Goal: Information Seeking & Learning: Learn about a topic

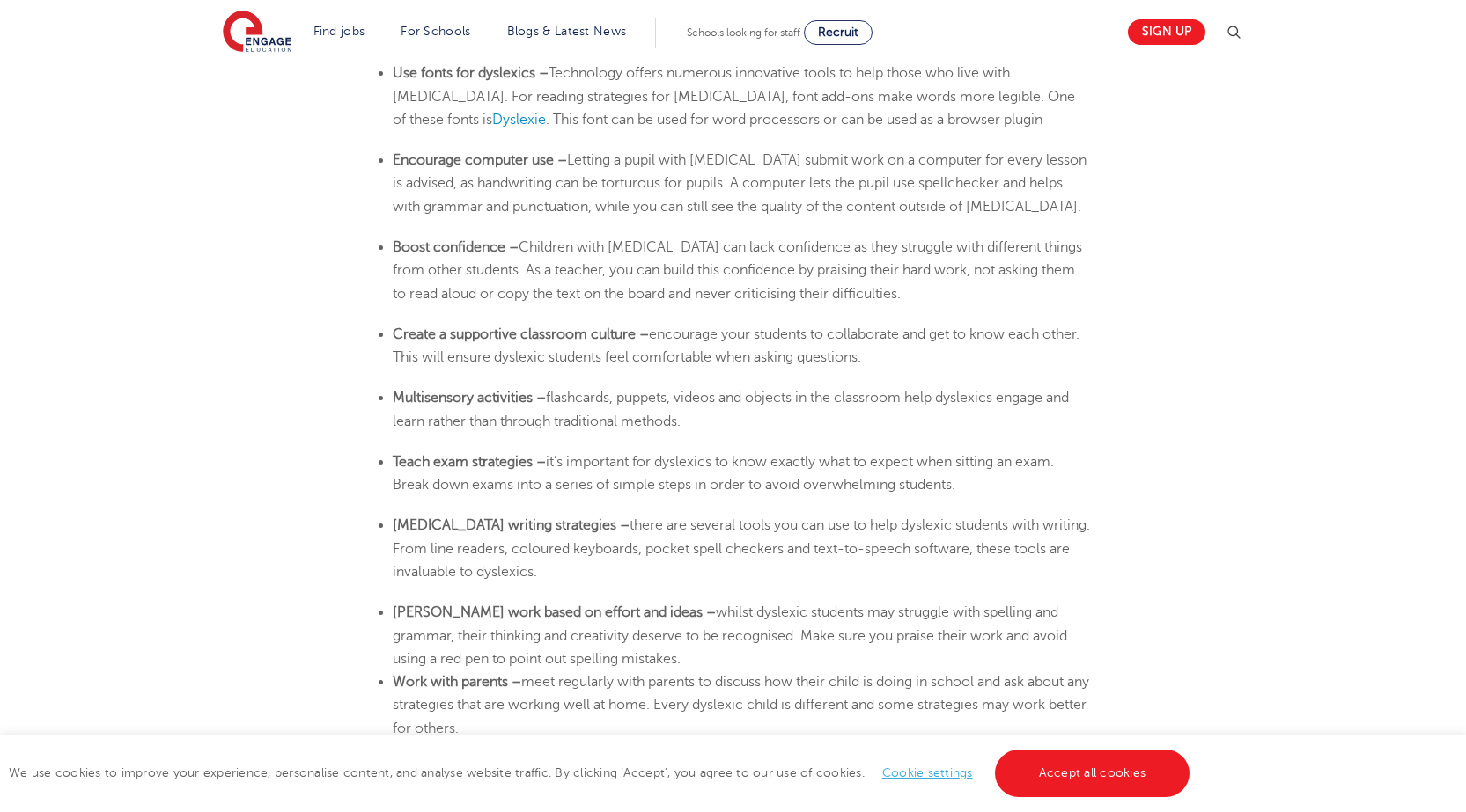
scroll to position [2815, 0]
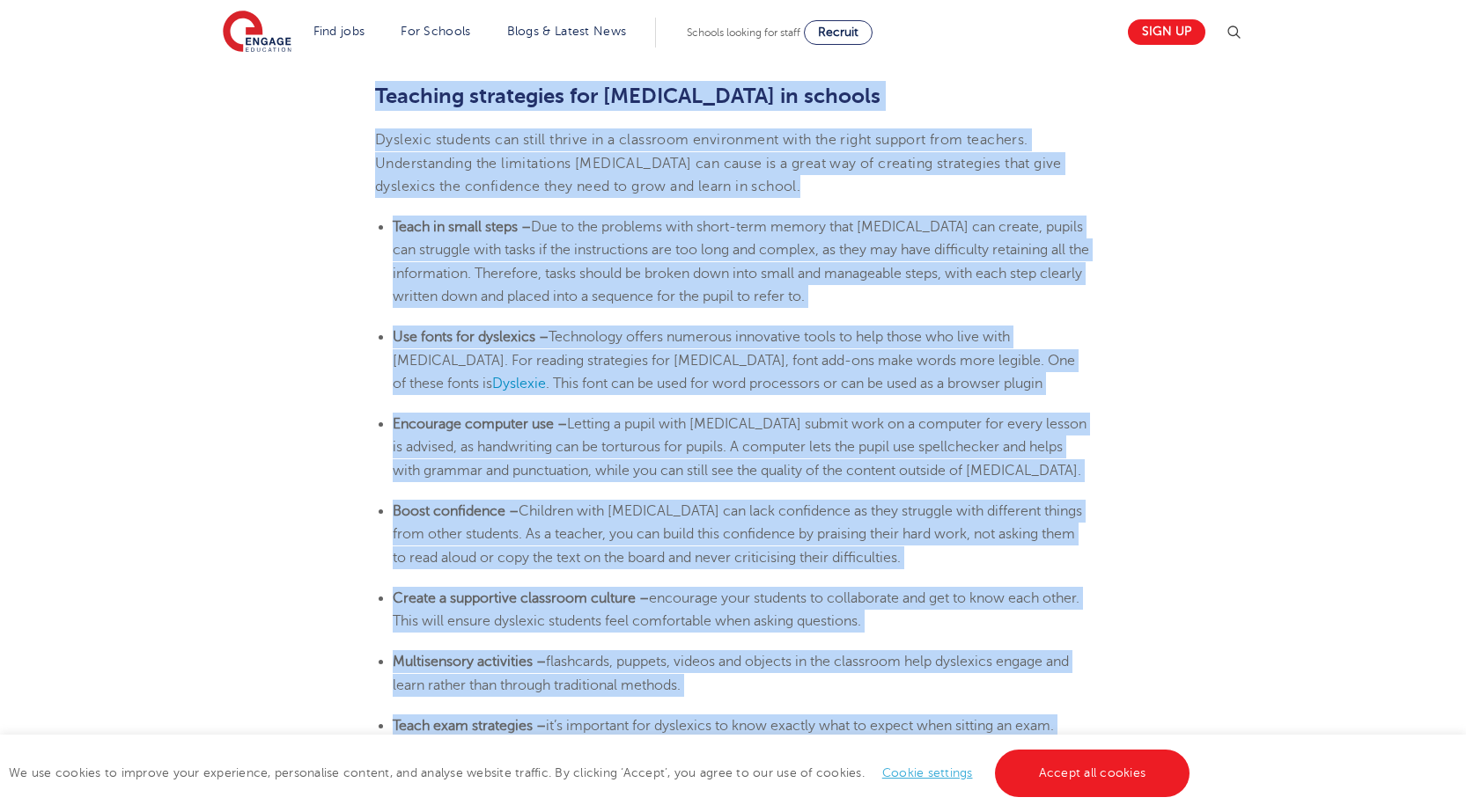
drag, startPoint x: 377, startPoint y: 98, endPoint x: 1138, endPoint y: 722, distance: 984.1
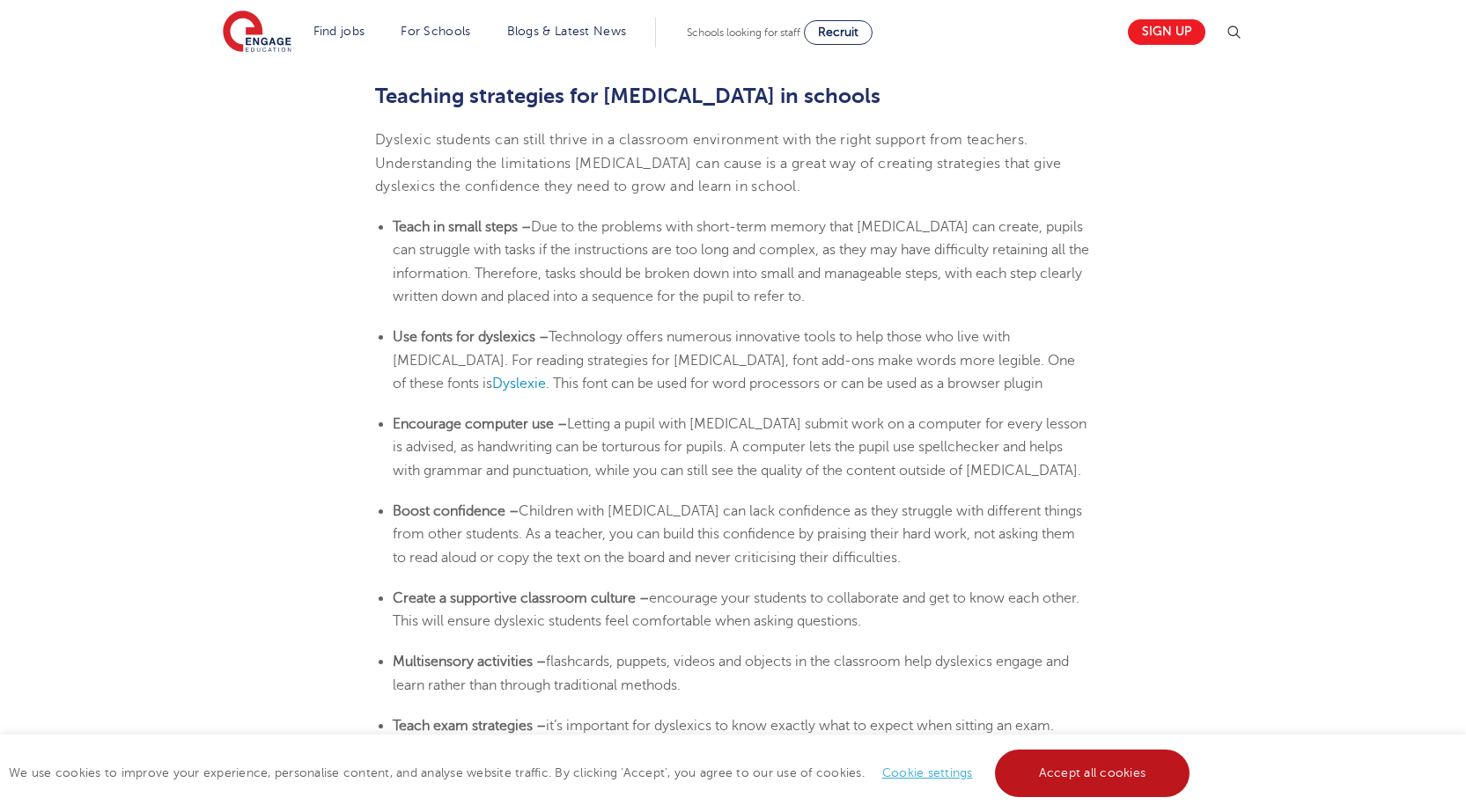
click at [1133, 778] on link "Accept all cookies" at bounding box center [1093, 774] width 195 height 47
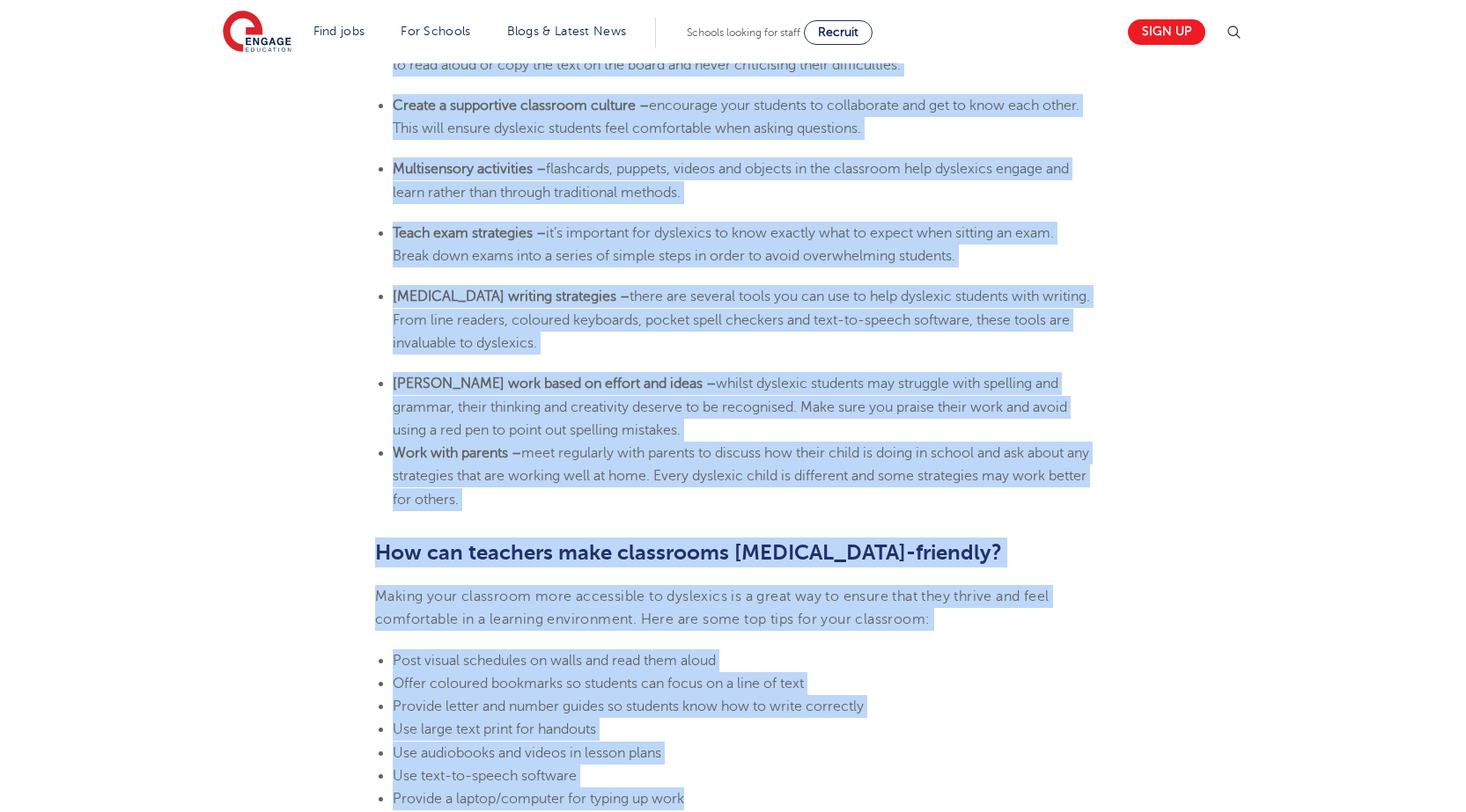
scroll to position [3324, 0]
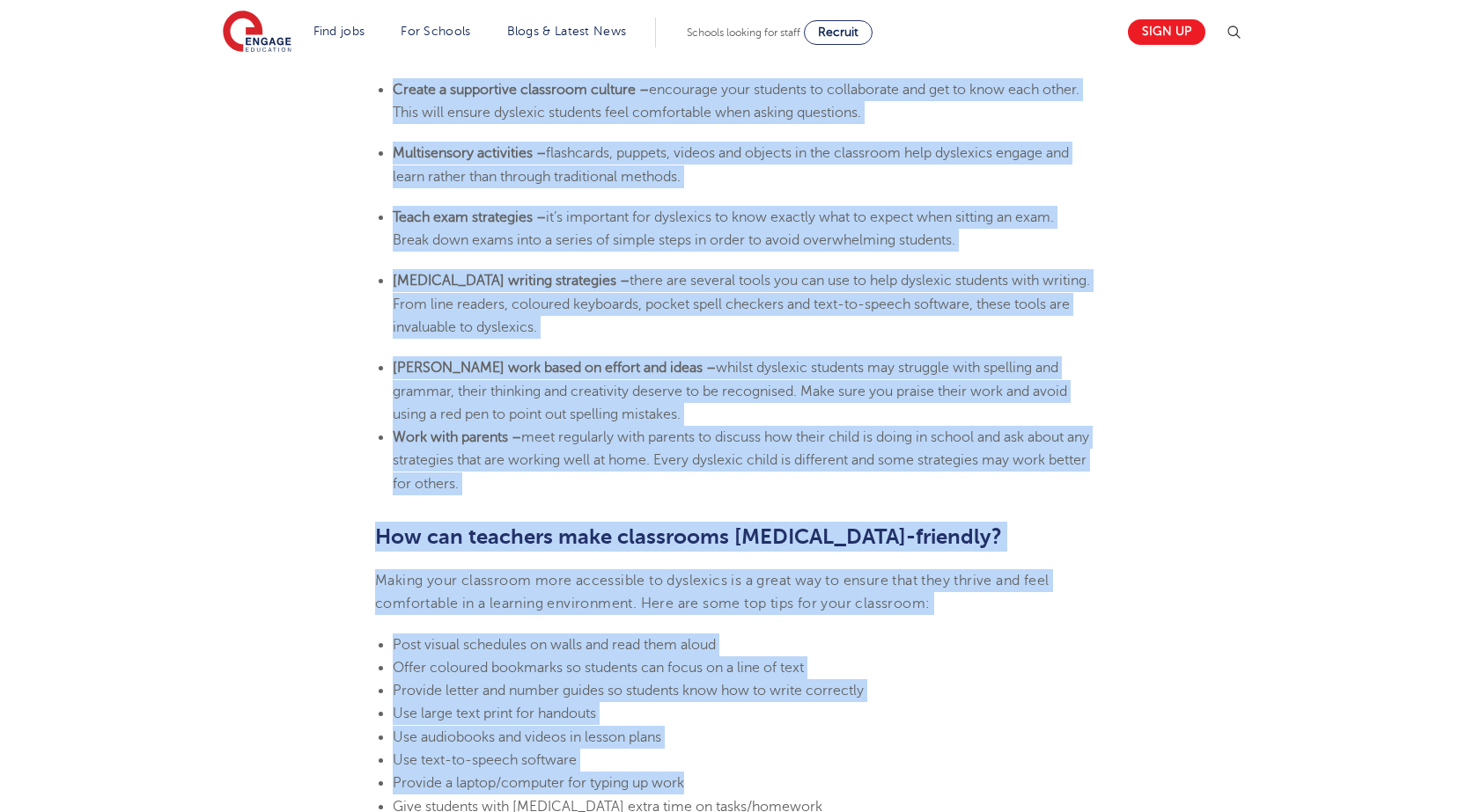
drag, startPoint x: 378, startPoint y: 88, endPoint x: 509, endPoint y: 489, distance: 421.9
copy section "Loremips dolorsitam con adipisci el seddoei Temporin utlabore etd magna aliqua …"
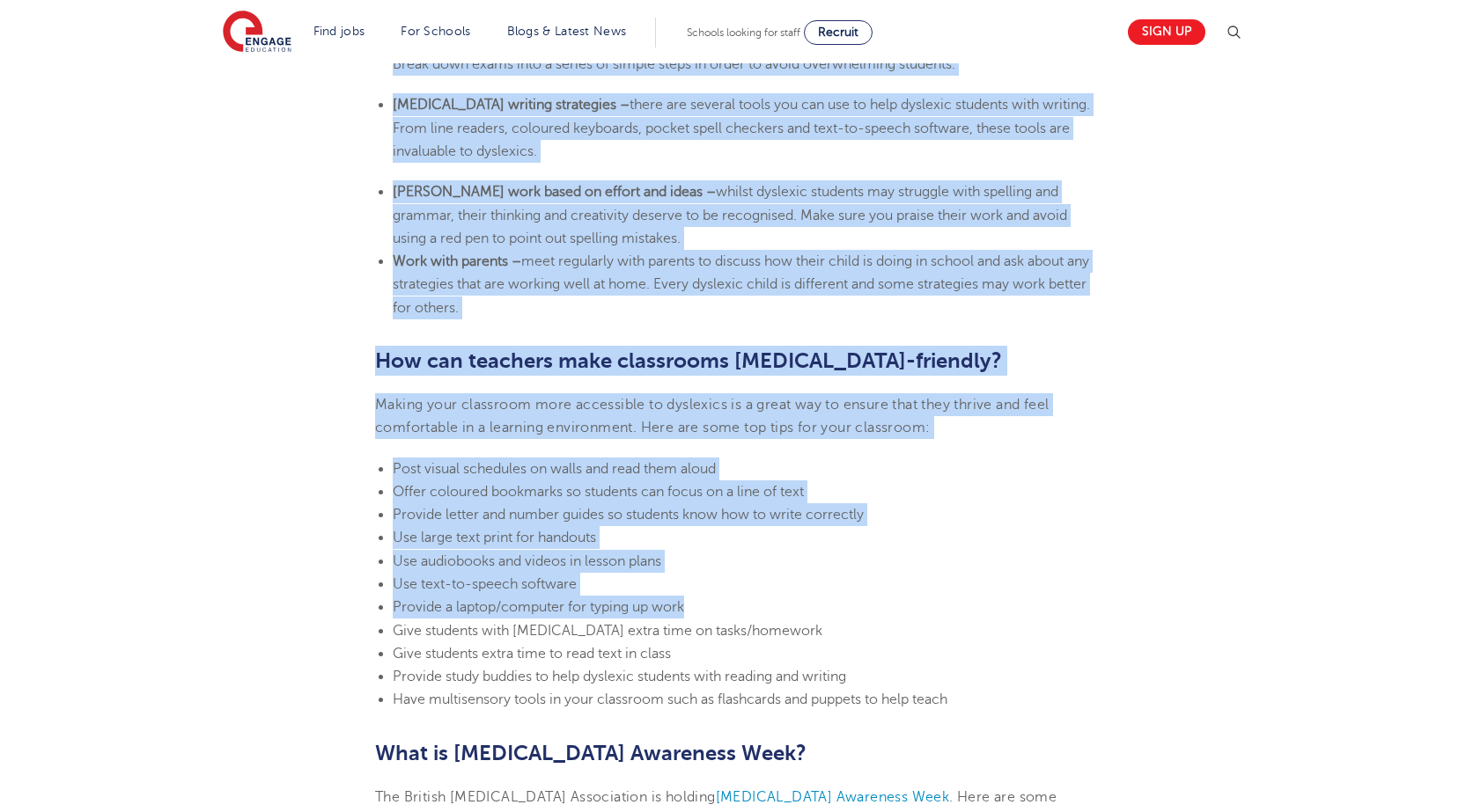
scroll to position [3764, 0]
